Goal: Task Accomplishment & Management: Use online tool/utility

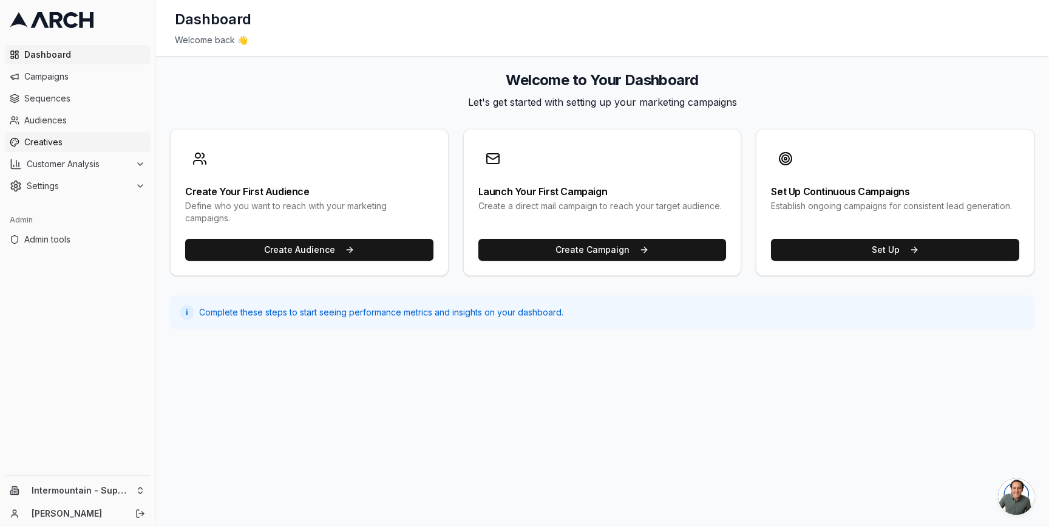
click at [84, 136] on span "Creatives" at bounding box center [84, 142] width 121 height 12
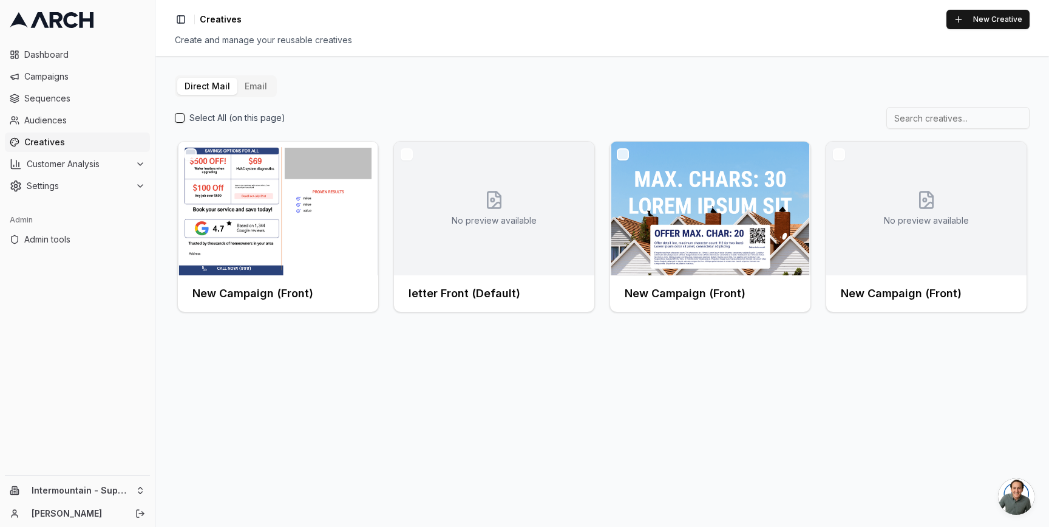
click at [243, 87] on button "Email" at bounding box center [255, 86] width 37 height 17
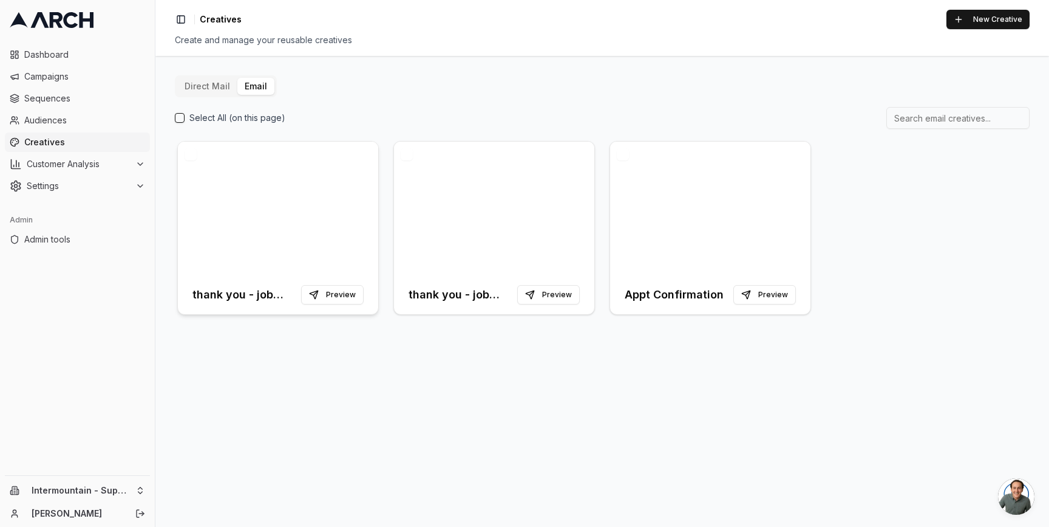
click at [265, 230] on div at bounding box center [278, 209] width 200 height 134
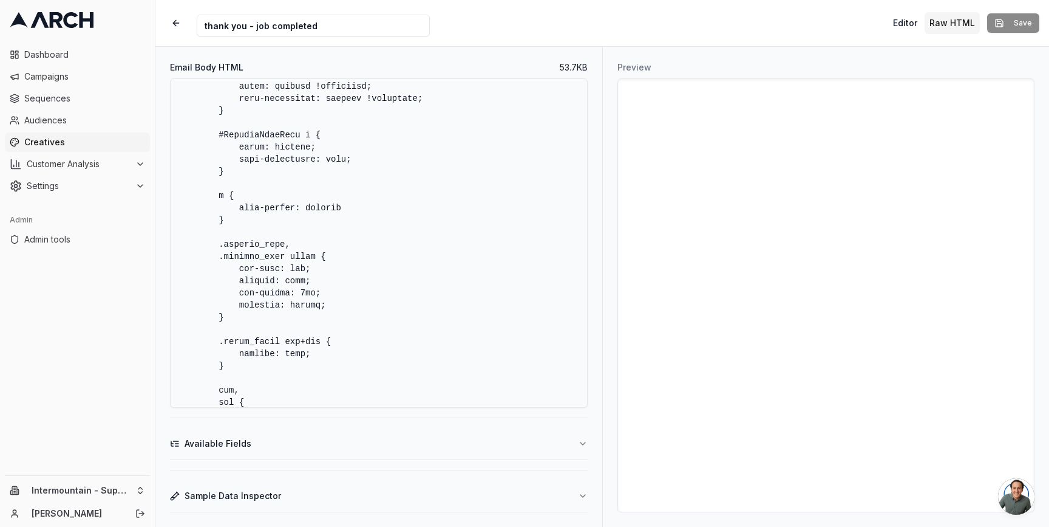
scroll to position [468, 0]
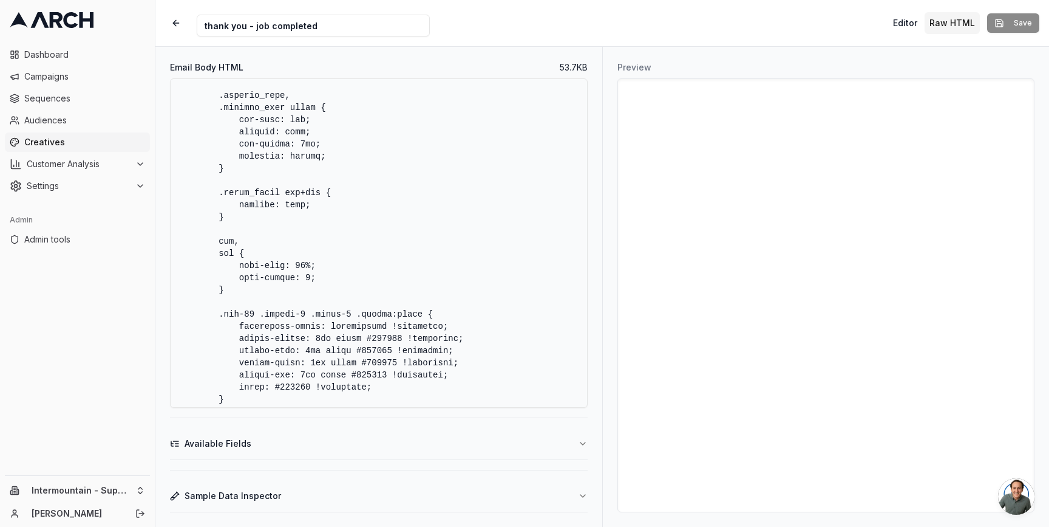
click at [552, 491] on button "Sample Data Inspector" at bounding box center [379, 496] width 418 height 32
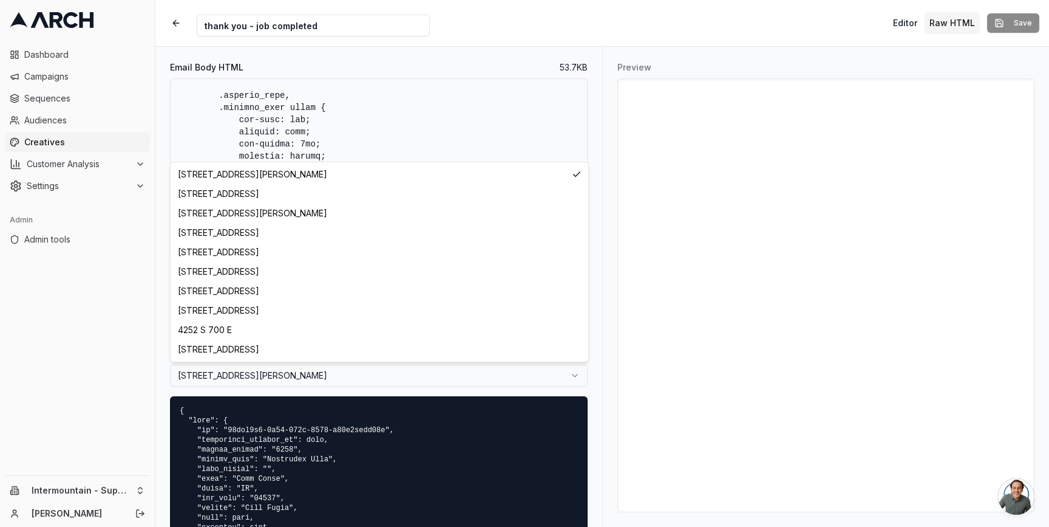
click at [351, 378] on html "Dashboard Campaigns Sequences Audiences Creatives Customer Analysis Settings Ad…" at bounding box center [524, 263] width 1049 height 527
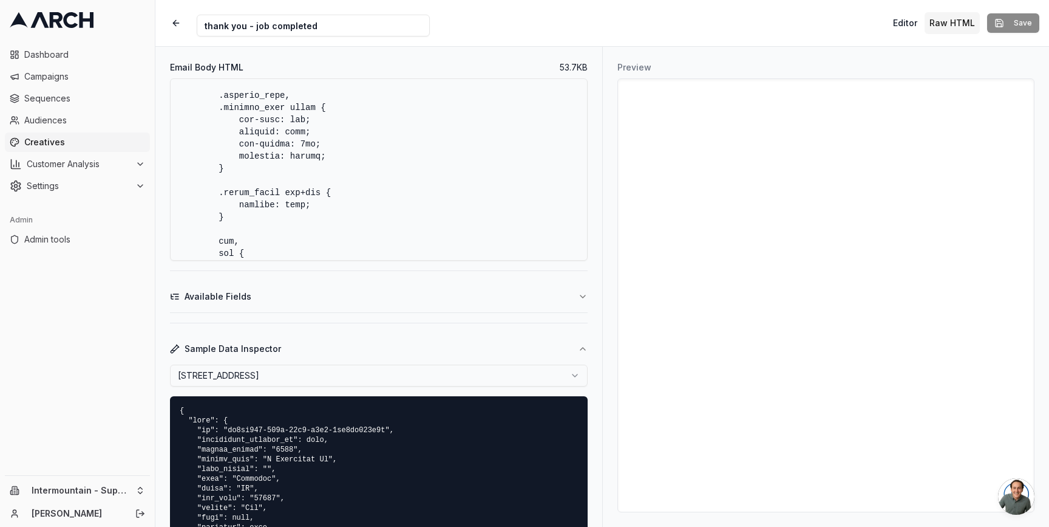
click at [337, 370] on html "Dashboard Campaigns Sequences Audiences Creatives Customer Analysis Settings Ad…" at bounding box center [524, 263] width 1049 height 527
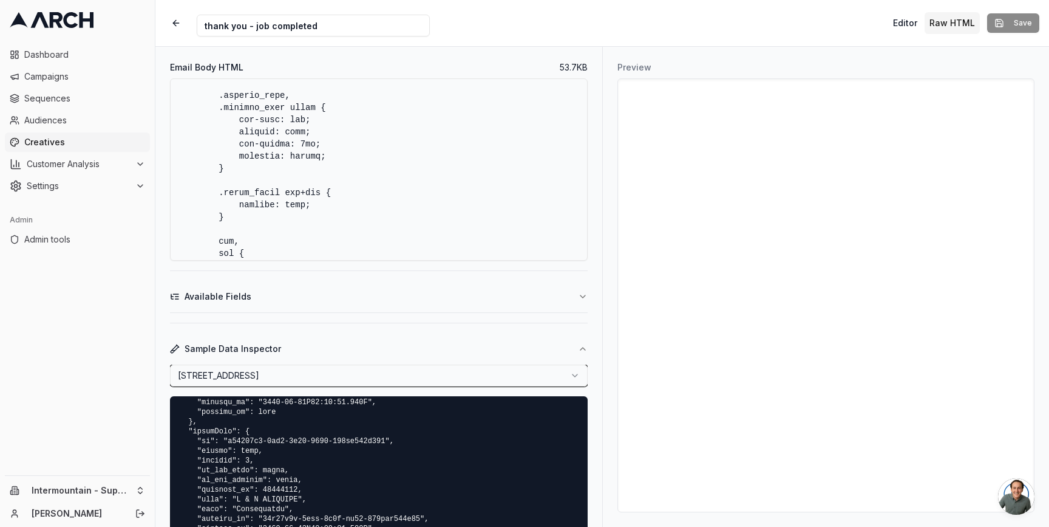
scroll to position [972, 0]
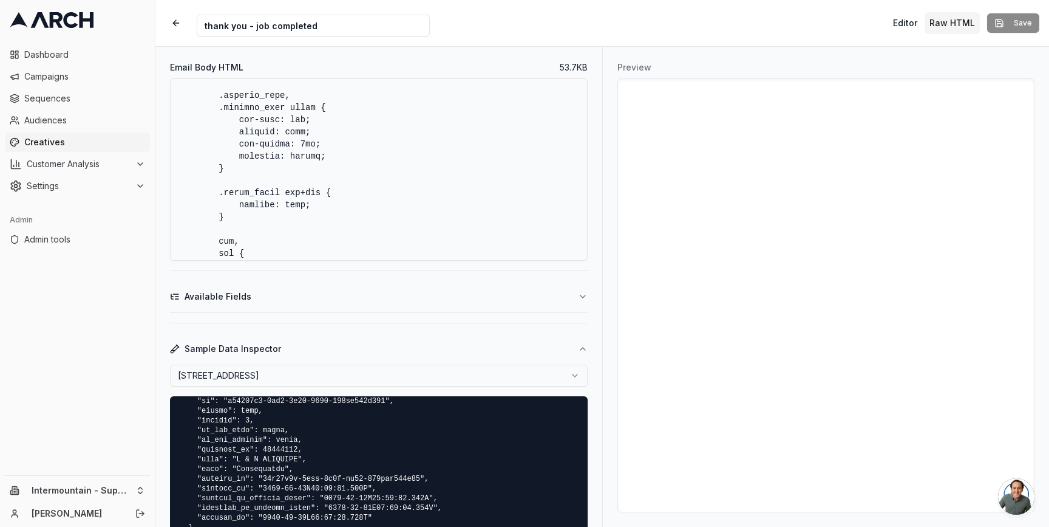
click at [295, 369] on html "Dashboard Campaigns Sequences Audiences Creatives Customer Analysis Settings Ad…" at bounding box center [524, 263] width 1049 height 527
click at [341, 372] on html "Dashboard Campaigns Sequences Audiences Creatives Customer Analysis Settings Ad…" at bounding box center [524, 263] width 1049 height 527
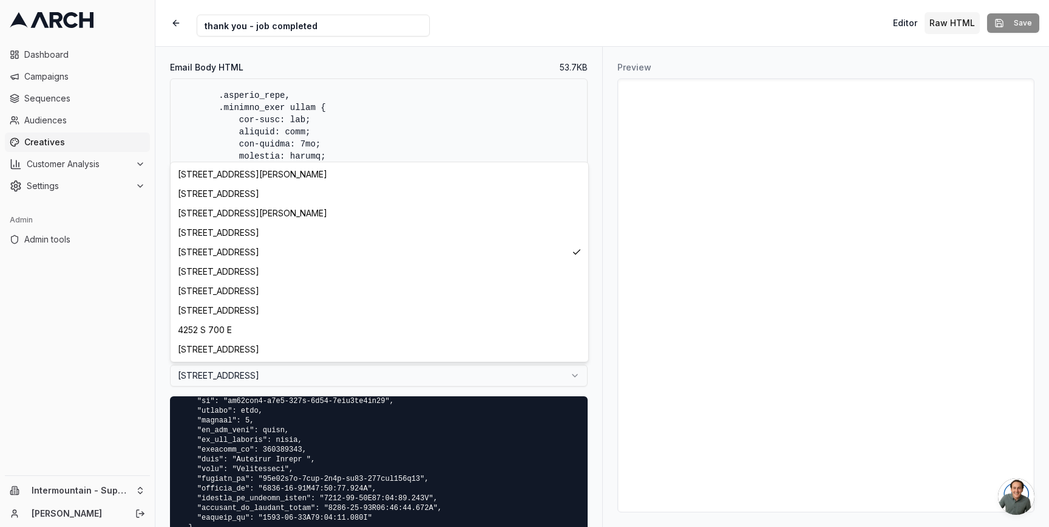
select select "2908ca4d-570a-4360-8014-27cf5f97d32a"
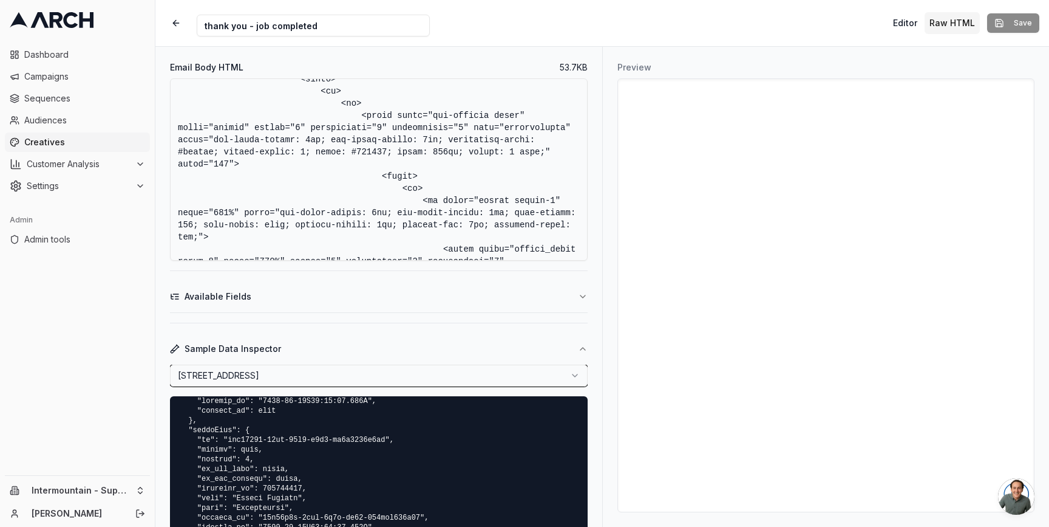
scroll to position [4955, 0]
click at [424, 363] on button "Sample Data Inspector" at bounding box center [379, 349] width 418 height 32
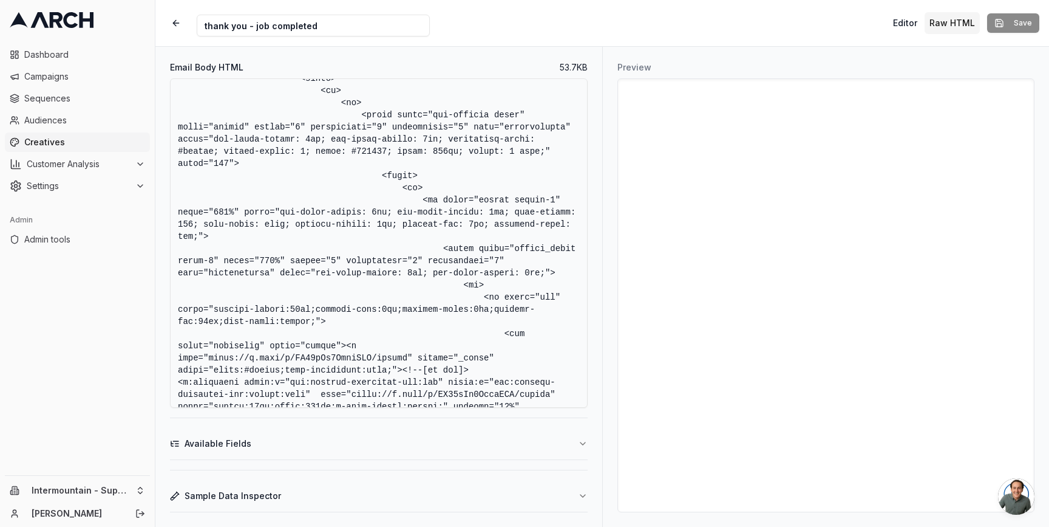
click at [270, 502] on button "Sample Data Inspector" at bounding box center [379, 496] width 418 height 32
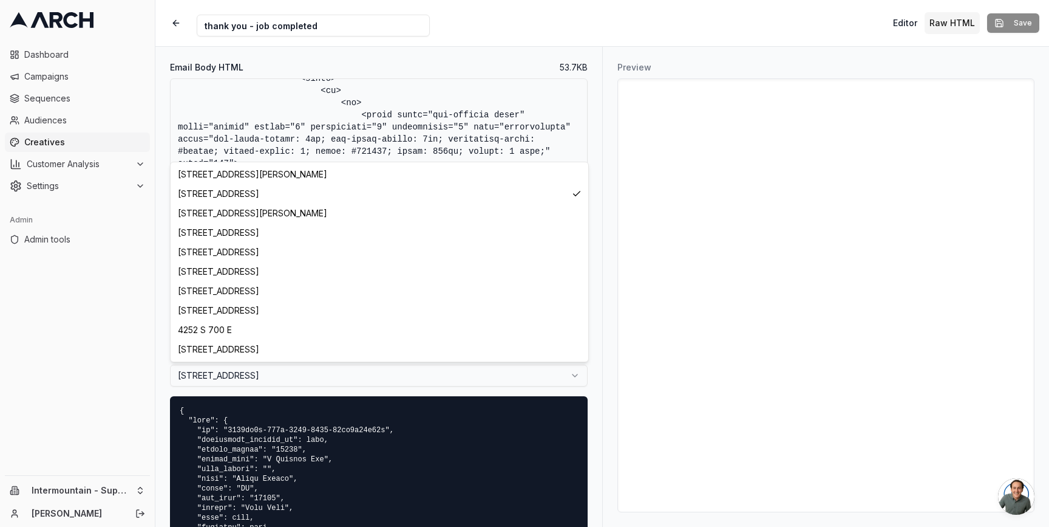
click at [273, 381] on html "Dashboard Campaigns Sequences Audiences Creatives Customer Analysis Settings Ad…" at bounding box center [524, 263] width 1049 height 527
select select "be1ab246-273f-46b2-b7b3-9db3ee972e8e"
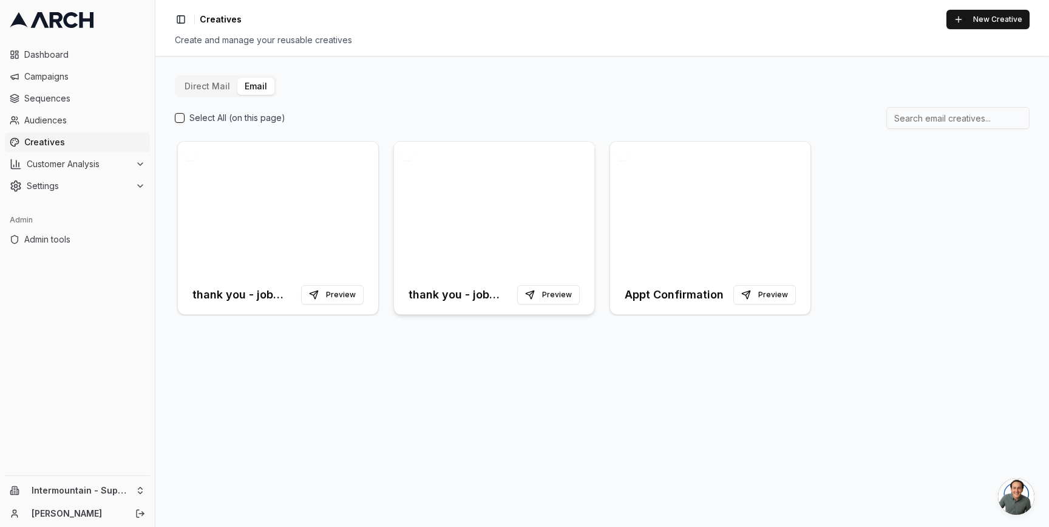
click at [471, 160] on div at bounding box center [494, 209] width 200 height 134
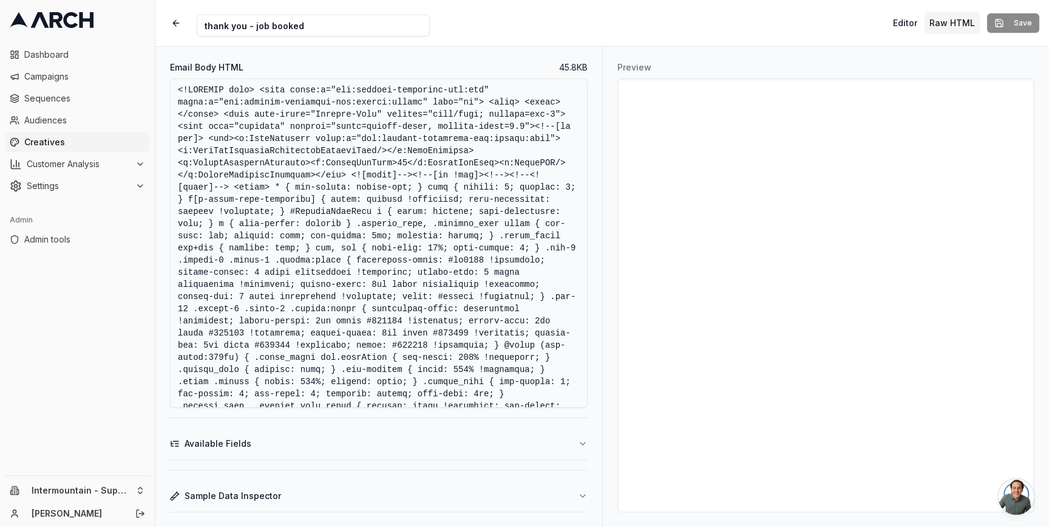
click at [315, 485] on button "Sample Data Inspector" at bounding box center [379, 496] width 418 height 32
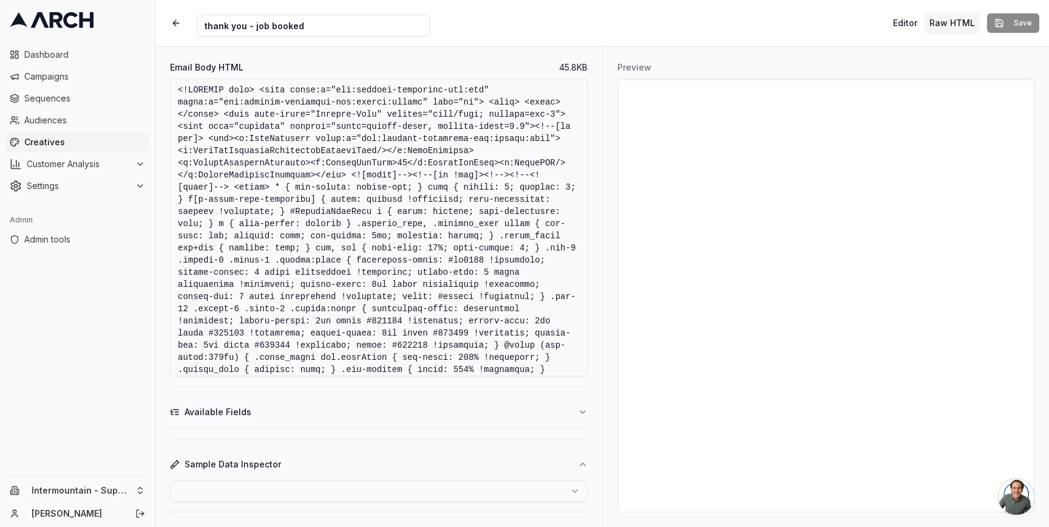
click at [298, 497] on html "Dashboard Campaigns Sequences Audiences Creatives Customer Analysis Settings Ad…" at bounding box center [524, 263] width 1049 height 527
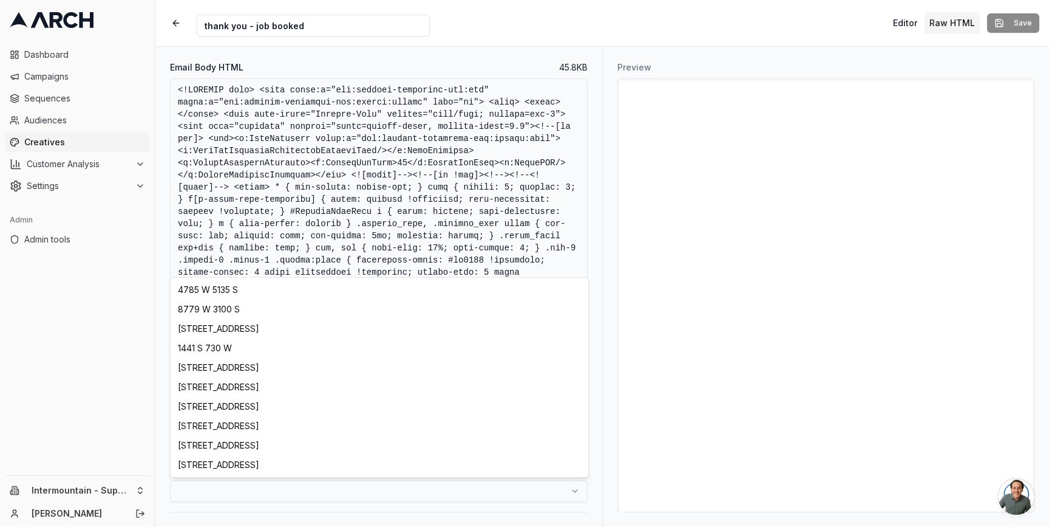
select select "63004a66-c8c6-40e0-8615-b228479995a2"
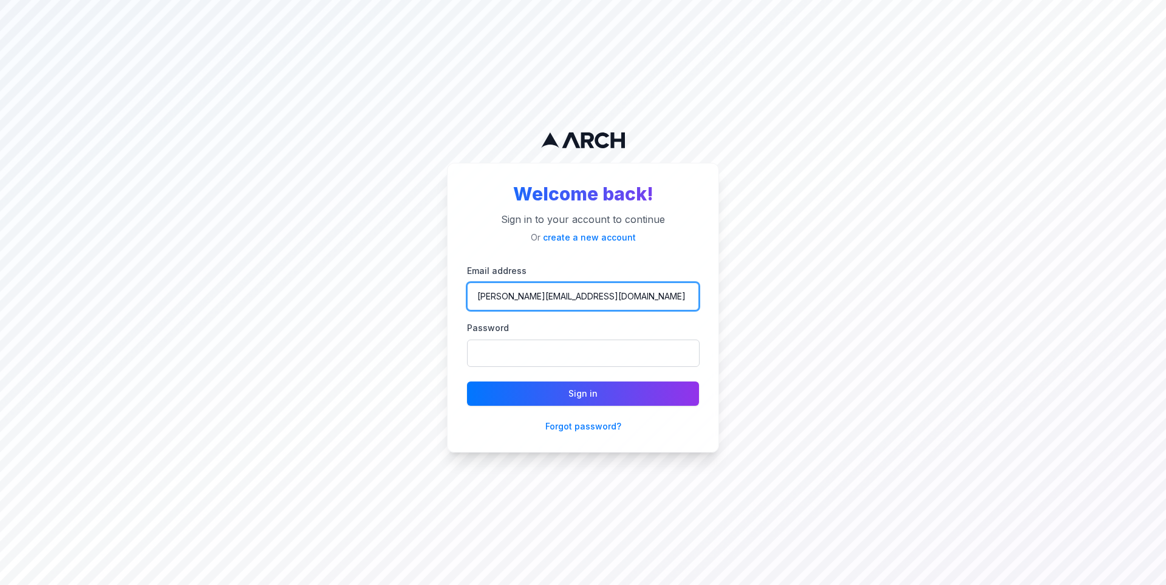
click at [541, 292] on input "[PERSON_NAME][EMAIL_ADDRESS][DOMAIN_NAME]" at bounding box center [583, 296] width 232 height 28
type input "[PERSON_NAME][EMAIL_ADDRESS][DOMAIN_NAME]"
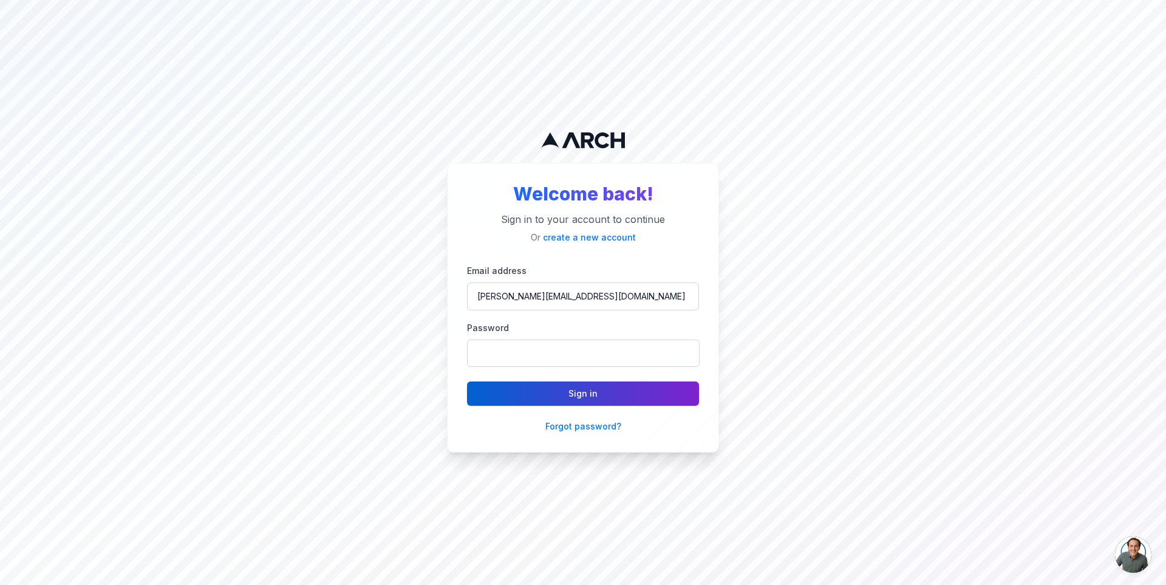
click at [559, 386] on button "Sign in" at bounding box center [583, 393] width 232 height 24
